Goal: Information Seeking & Learning: Learn about a topic

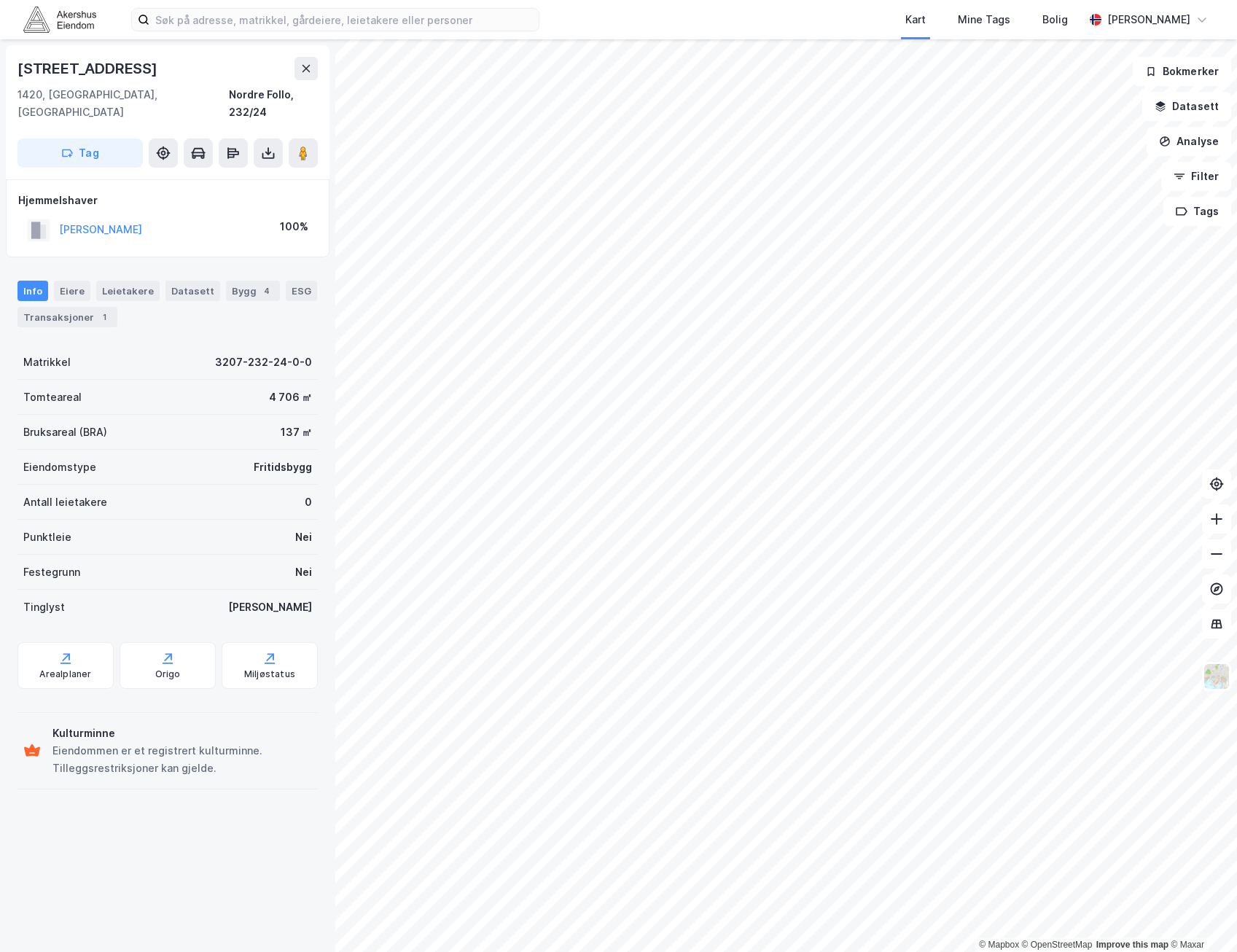
click at [233, 215] on div "[PERSON_NAME] 100%" at bounding box center [167, 230] width 299 height 30
click at [38, 307] on div "Transaksjoner 1" at bounding box center [67, 317] width 100 height 20
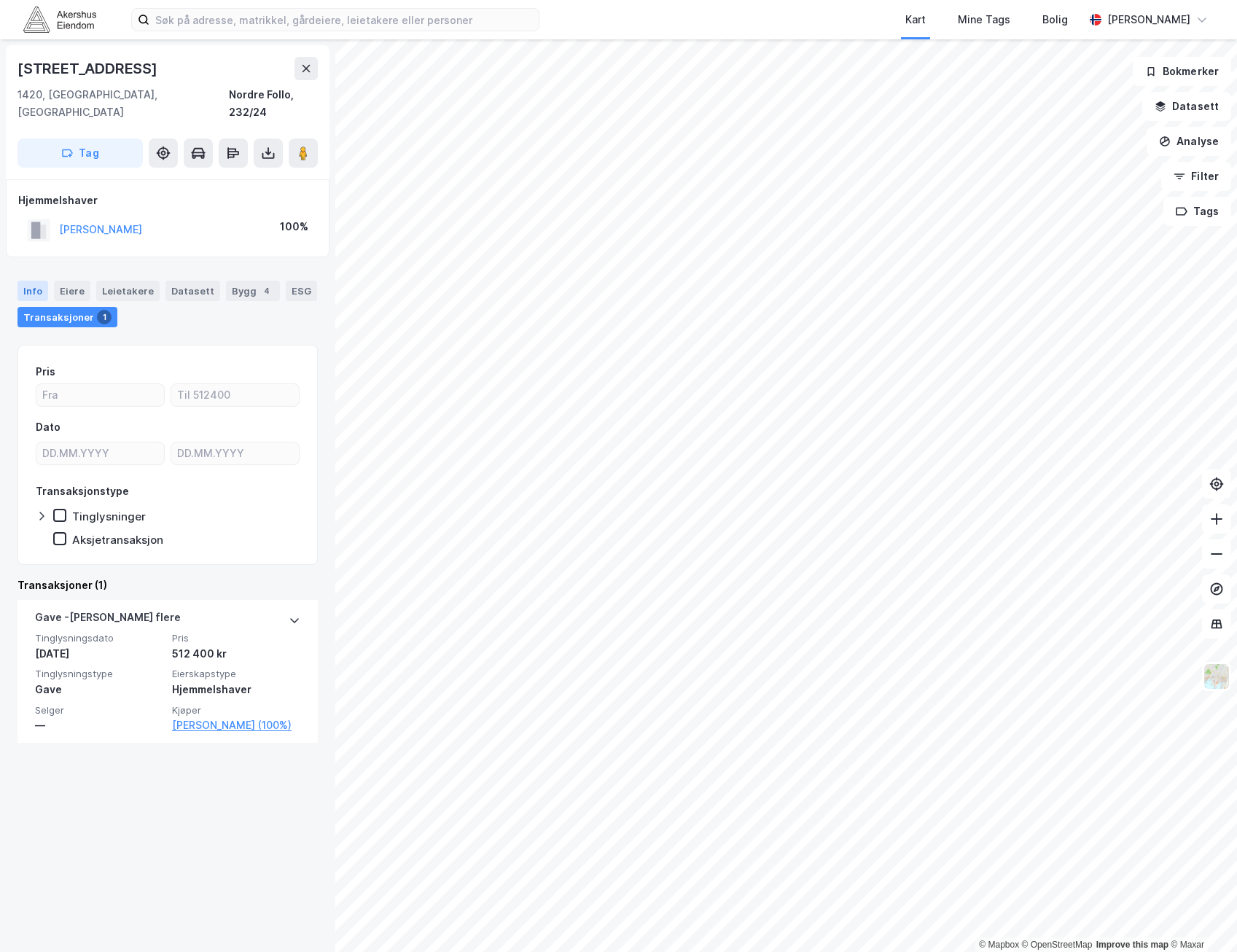
click at [23, 281] on div "Info" at bounding box center [32, 290] width 31 height 20
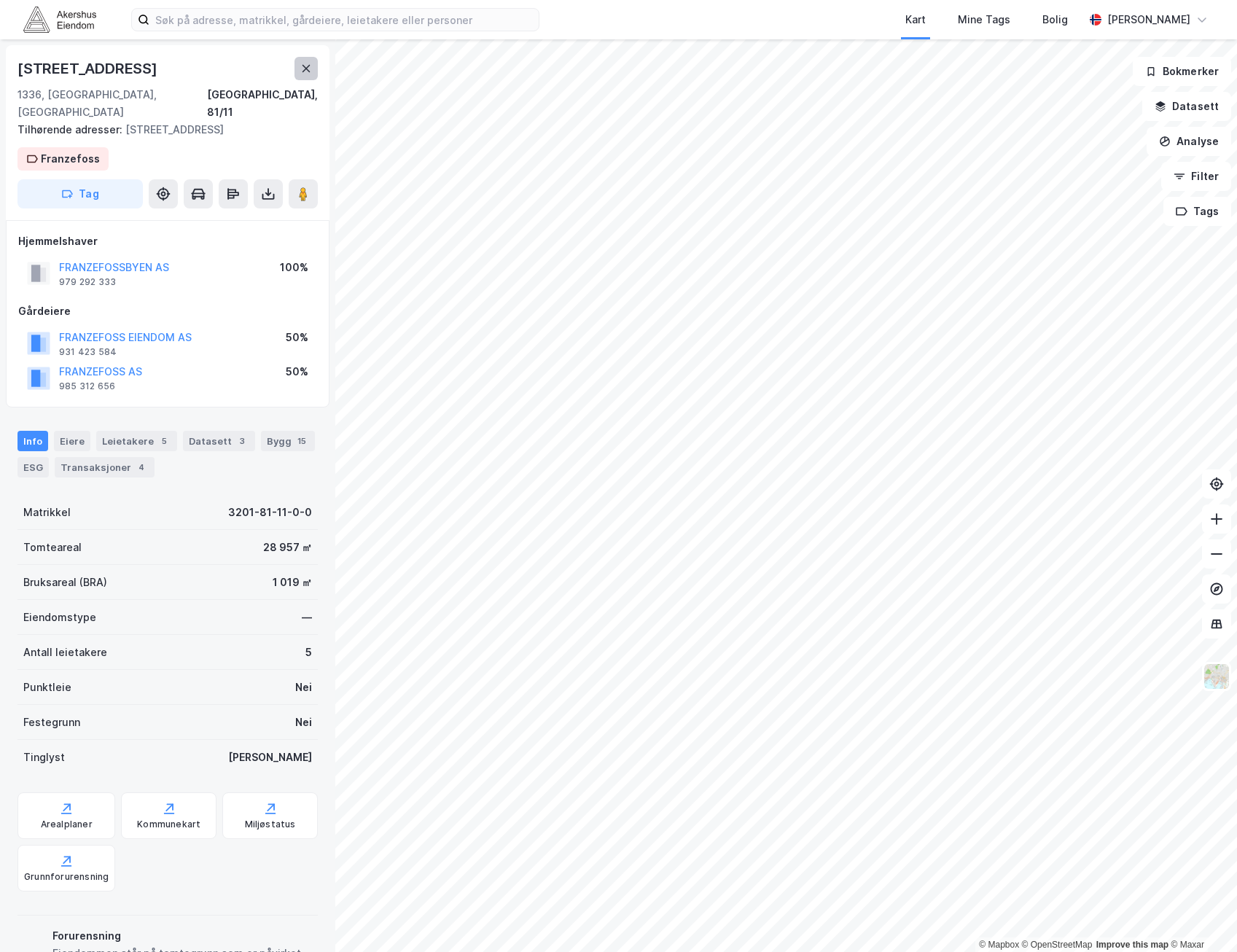
click at [294, 74] on button at bounding box center [305, 68] width 23 height 23
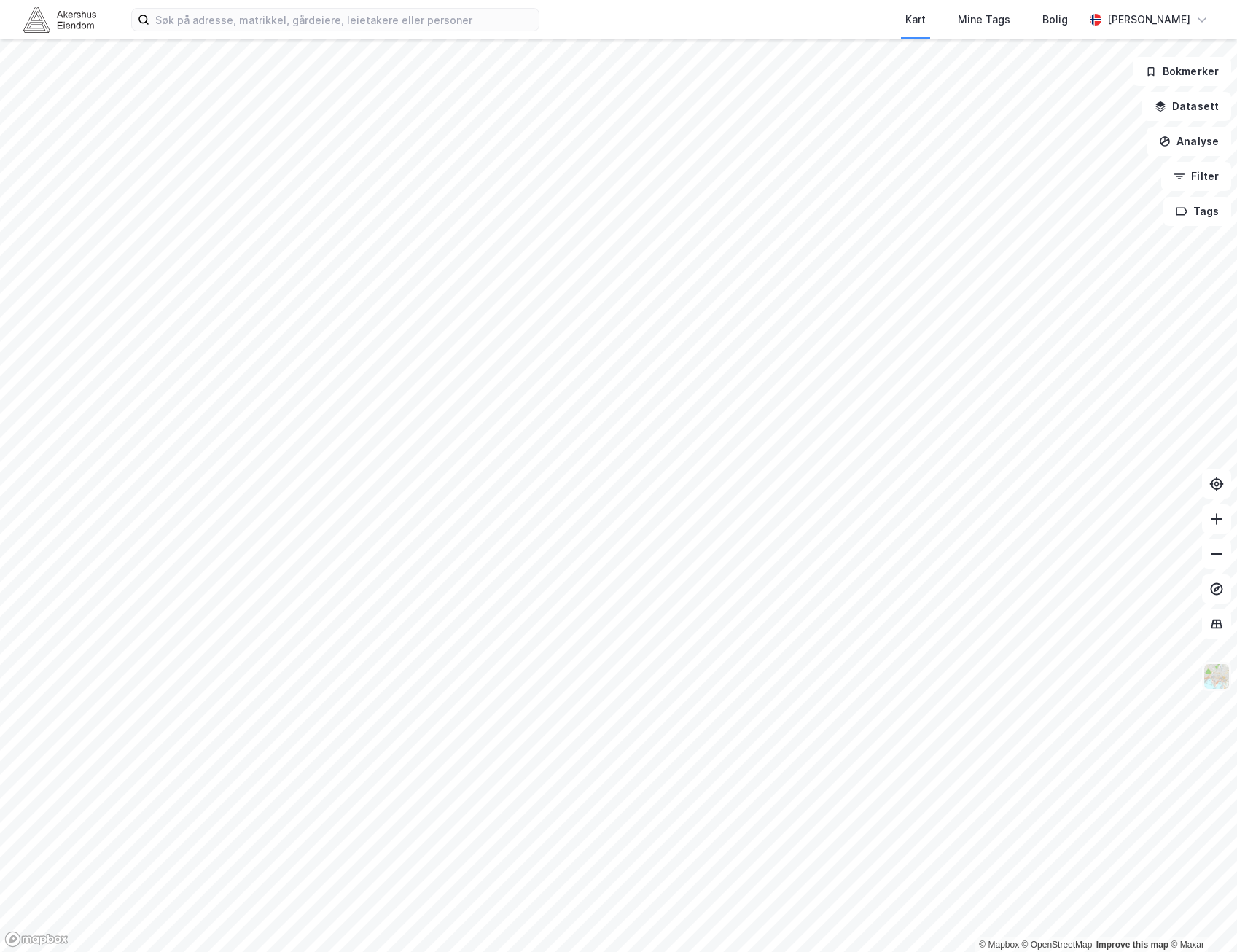
click at [1215, 680] on img at bounding box center [1216, 676] width 28 height 28
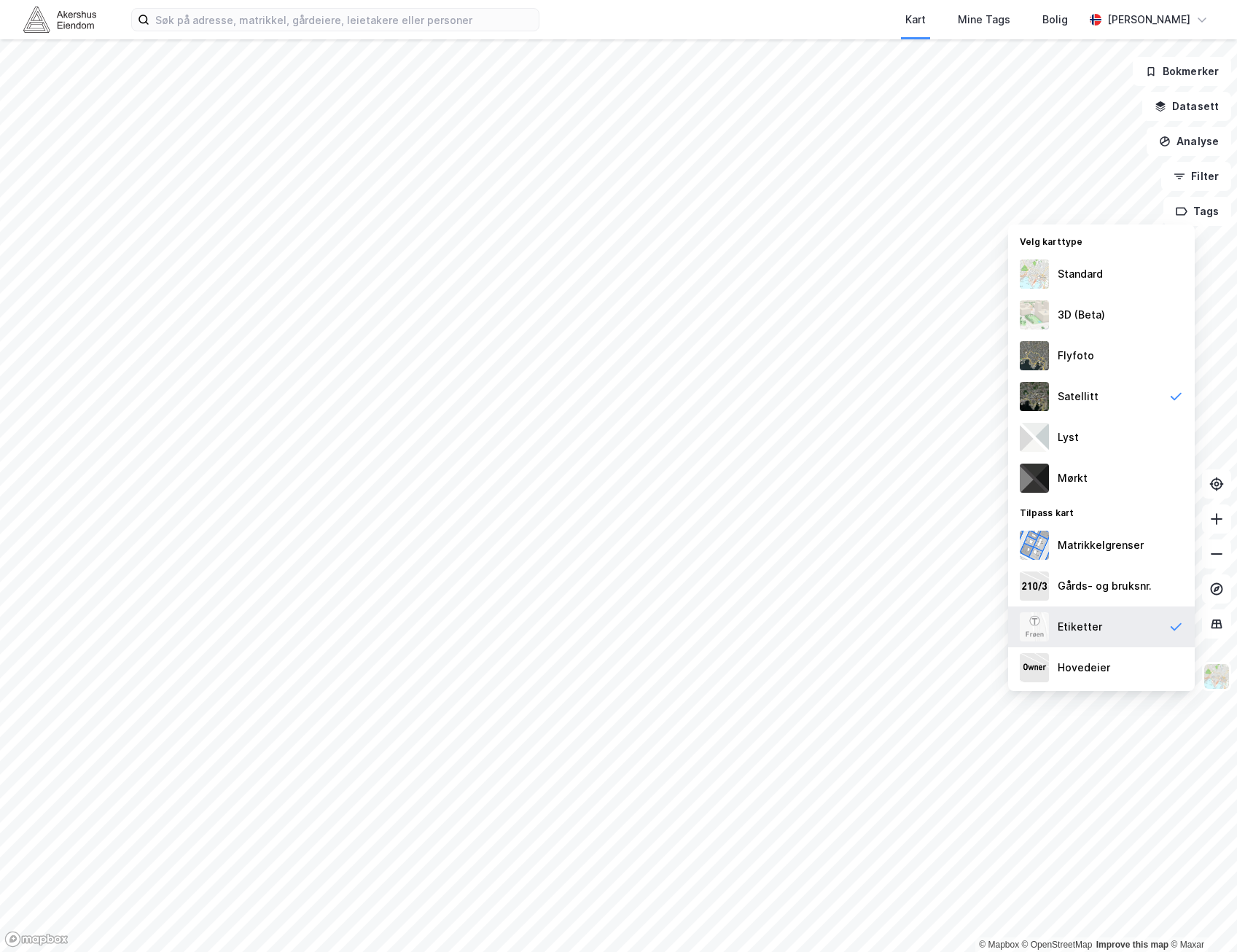
click at [1103, 623] on div "Etiketter" at bounding box center [1101, 626] width 187 height 41
click at [1222, 680] on img at bounding box center [1216, 676] width 28 height 28
